Goal: Transaction & Acquisition: Subscribe to service/newsletter

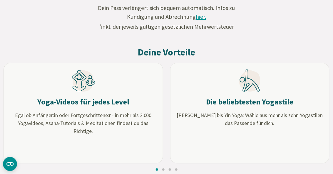
scroll to position [482, 0]
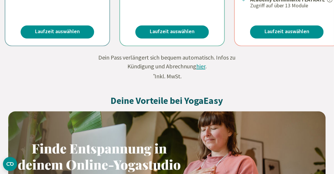
scroll to position [318, 0]
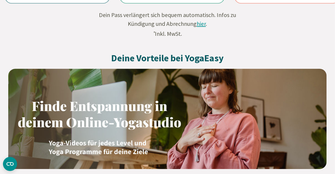
scroll to position [353, 0]
